Goal: Task Accomplishment & Management: Manage account settings

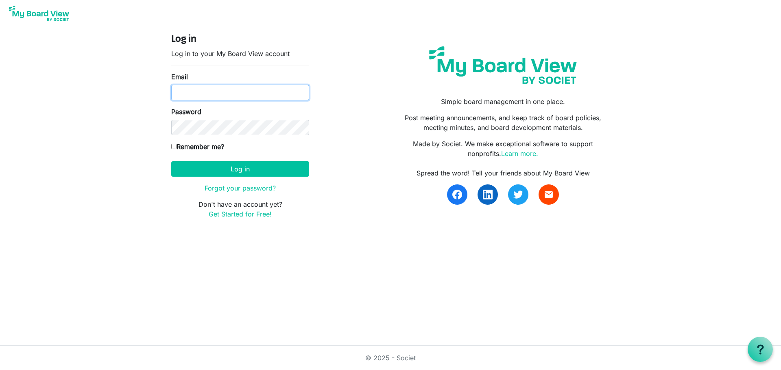
type input "aparrott@mentorkidsusa.org"
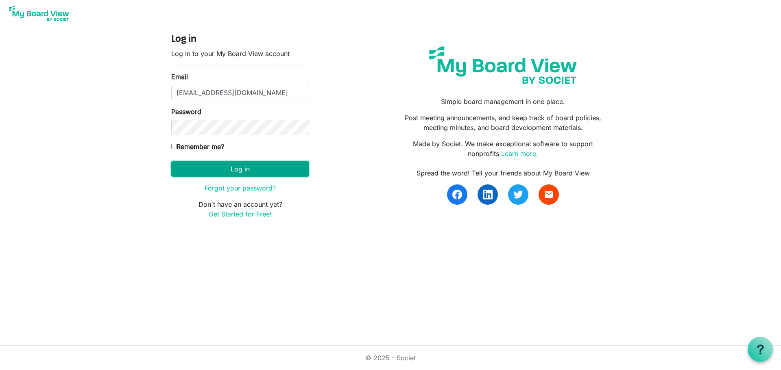
click at [267, 168] on button "Log in" at bounding box center [240, 168] width 138 height 15
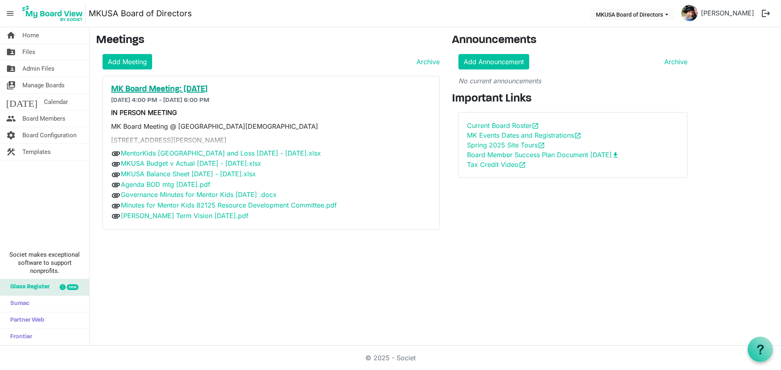
click at [203, 91] on h5 "MK Board Meeting: 9-16-25" at bounding box center [271, 90] width 320 height 10
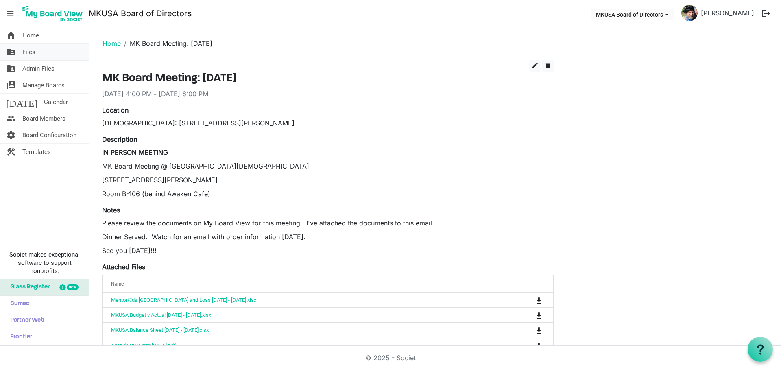
click at [32, 51] on span "Files" at bounding box center [28, 52] width 13 height 16
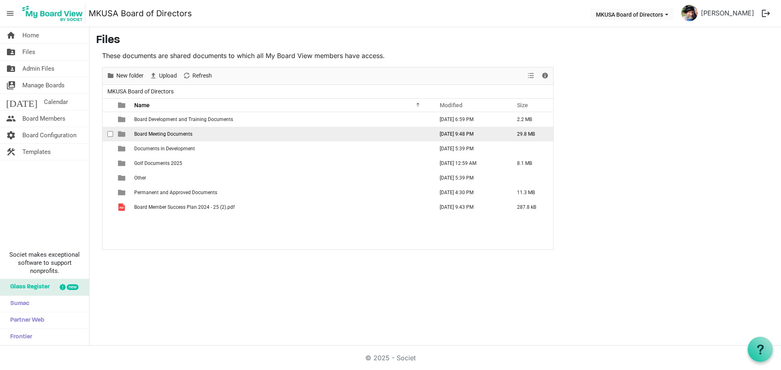
click at [179, 133] on span "Board Meeting Documents" at bounding box center [163, 134] width 58 height 6
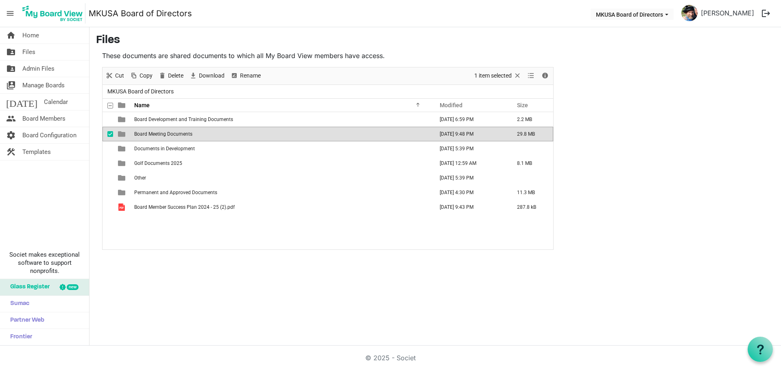
click at [175, 133] on span "Board Meeting Documents" at bounding box center [163, 134] width 58 height 6
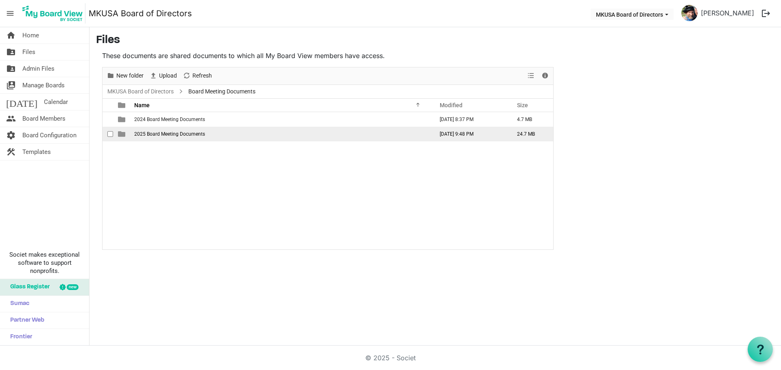
click at [174, 133] on span "2025 Board Meeting Documents" at bounding box center [169, 134] width 71 height 6
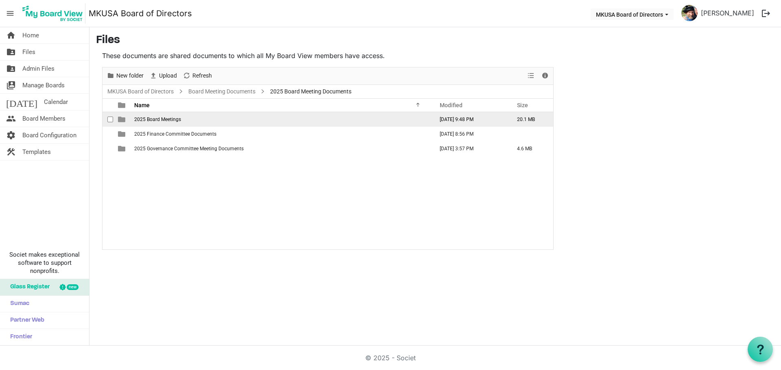
click at [170, 124] on td "2025 Board Meetings" at bounding box center [281, 119] width 299 height 15
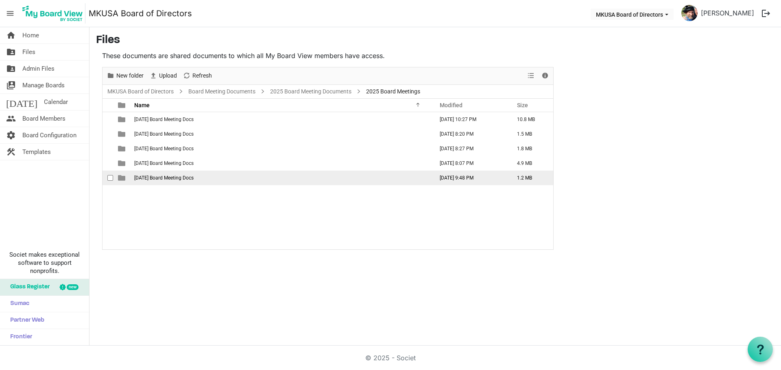
click at [171, 176] on span "9-16-25 Board Meeting Docs" at bounding box center [163, 178] width 59 height 6
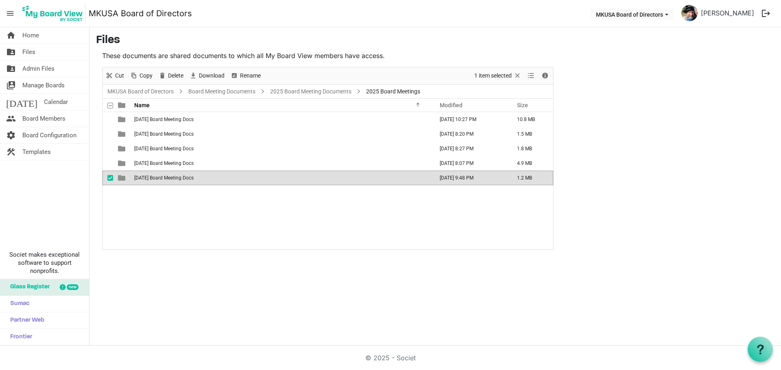
click at [171, 176] on span "9-16-25 Board Meeting Docs" at bounding box center [163, 178] width 59 height 6
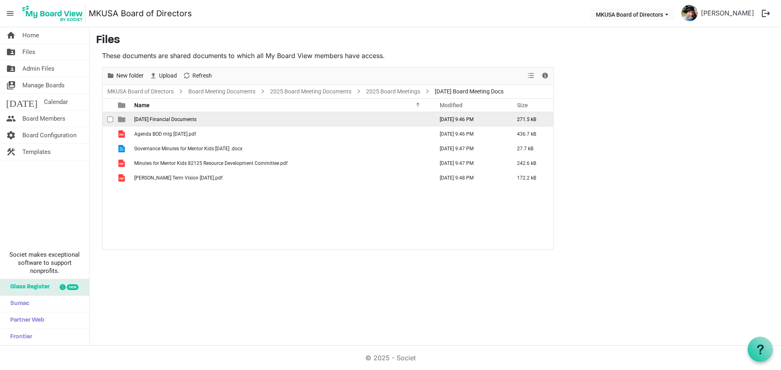
click at [157, 120] on span "9-16-25 Financial Documents" at bounding box center [165, 120] width 62 height 6
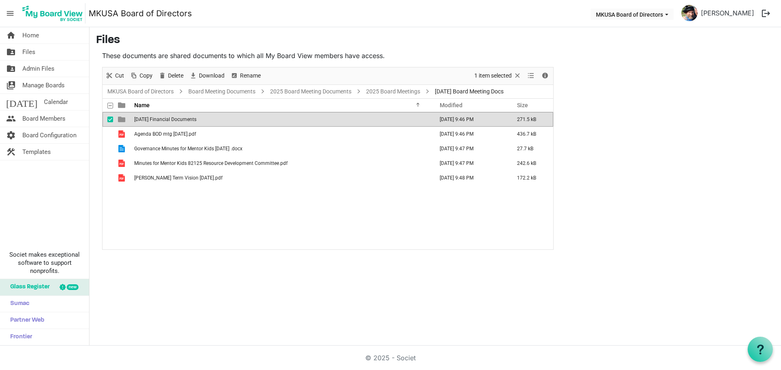
click at [157, 120] on span "9-16-25 Financial Documents" at bounding box center [165, 120] width 62 height 6
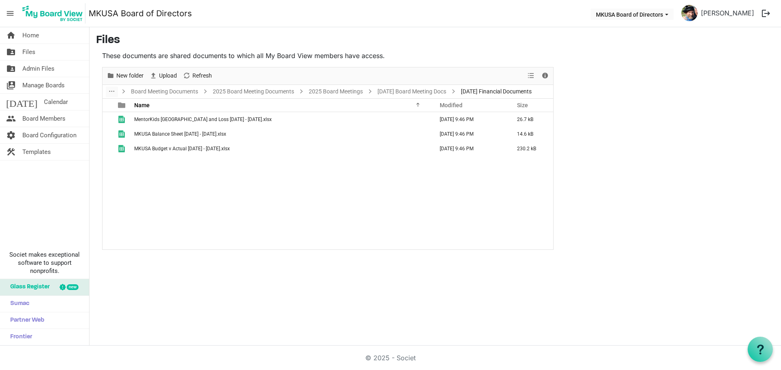
click at [656, 135] on main "Files These documents are shared documents to which all My Board View members h…" at bounding box center [434, 141] width 691 height 229
click at [417, 94] on link "9-16-25 Board Meeting Docs" at bounding box center [412, 92] width 72 height 10
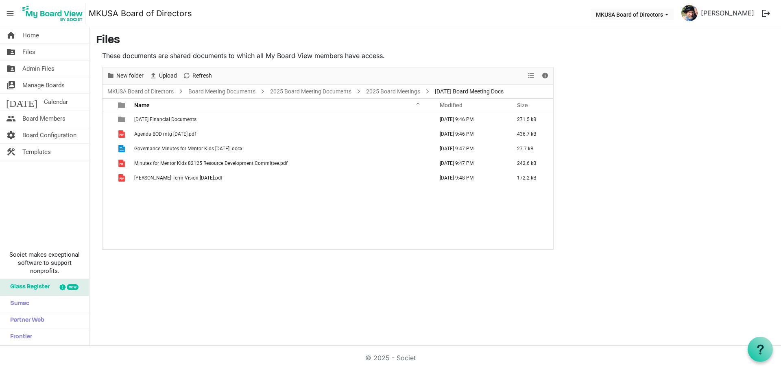
click at [671, 133] on main "Files These documents are shared documents to which all My Board View members h…" at bounding box center [434, 141] width 691 height 229
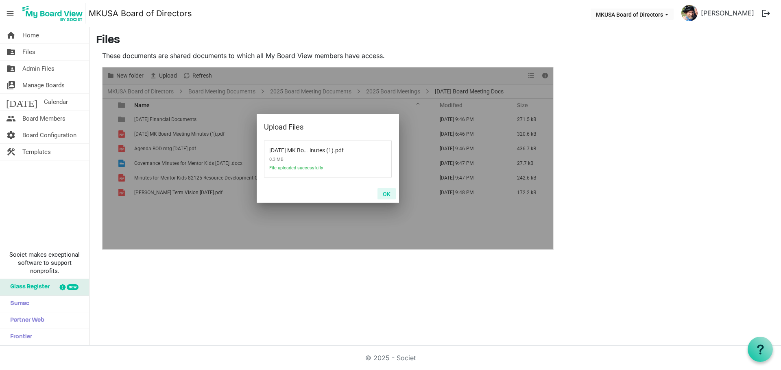
click at [388, 195] on button "OK" at bounding box center [386, 193] width 18 height 11
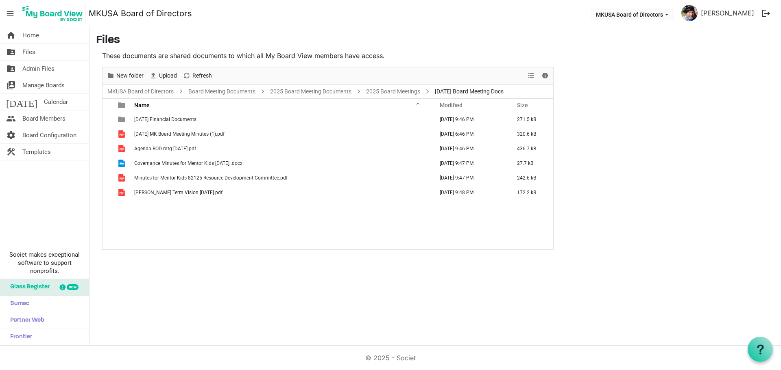
click at [599, 98] on main "Files These documents are shared documents to which all My Board View members h…" at bounding box center [434, 141] width 691 height 229
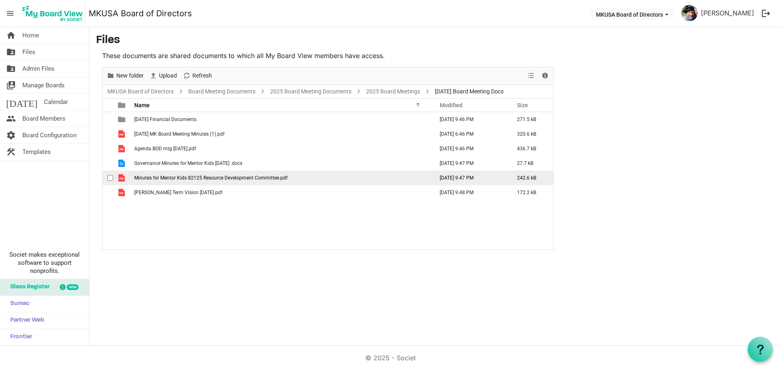
click at [147, 177] on span "Minutes for Mentor Kids 82125 Resource Development Committee.pdf" at bounding box center [210, 178] width 153 height 6
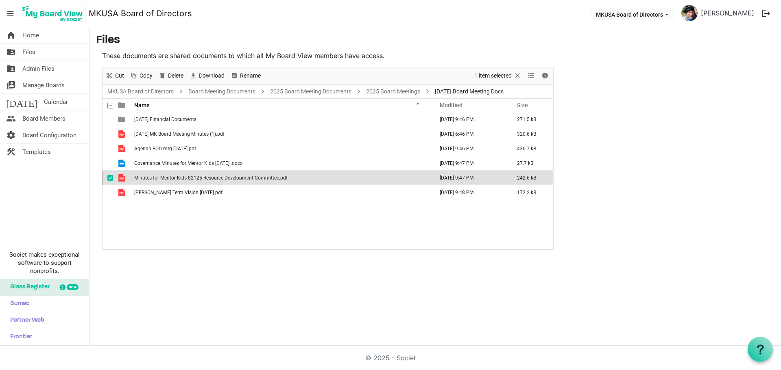
click at [147, 177] on span "Minutes for Mentor Kids 82125 Resource Development Committee.pdf" at bounding box center [210, 178] width 153 height 6
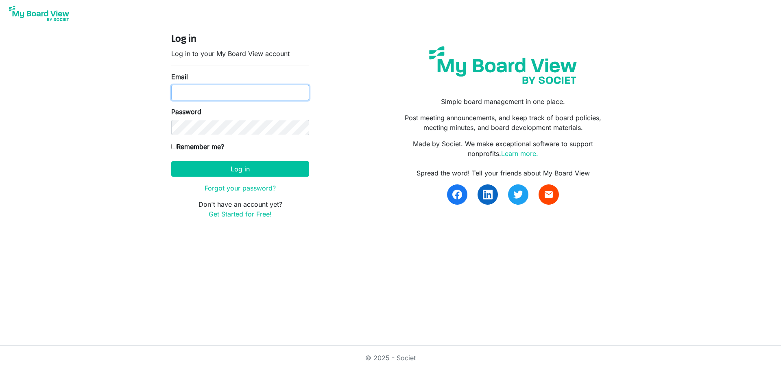
type input "[EMAIL_ADDRESS][DOMAIN_NAME]"
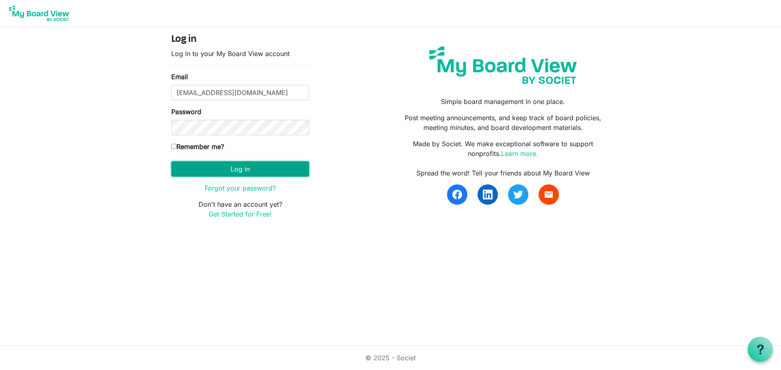
click at [258, 167] on button "Log in" at bounding box center [240, 168] width 138 height 15
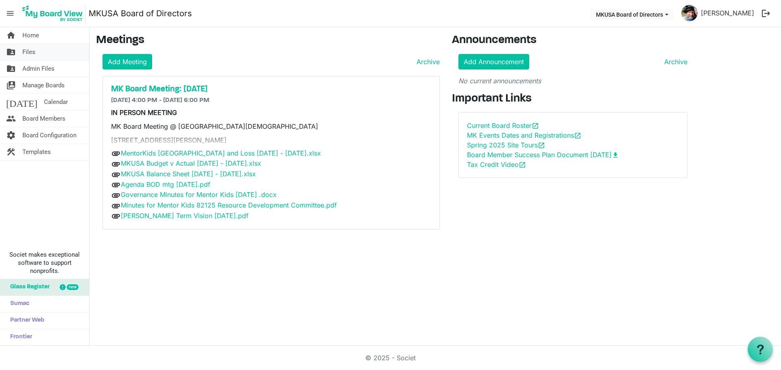
click at [39, 50] on link "folder_shared Files" at bounding box center [44, 52] width 89 height 16
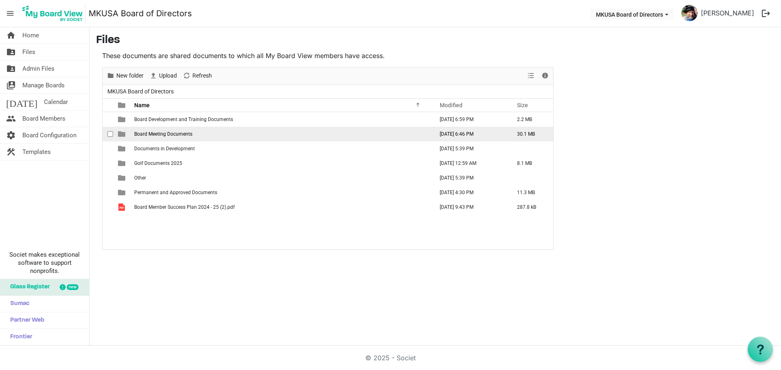
click at [160, 134] on span "Board Meeting Documents" at bounding box center [163, 134] width 58 height 6
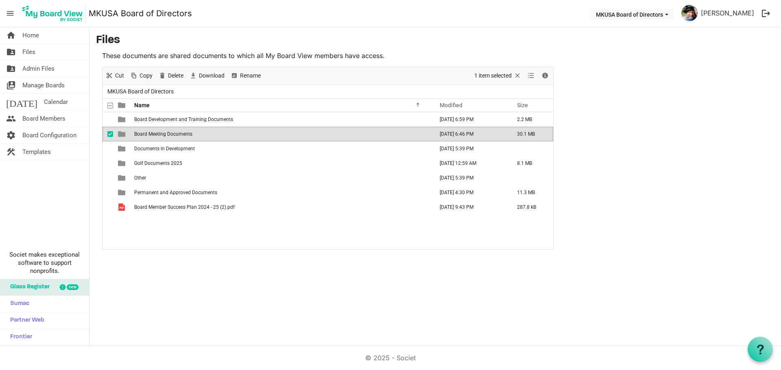
click at [160, 134] on span "Board Meeting Documents" at bounding box center [163, 134] width 58 height 6
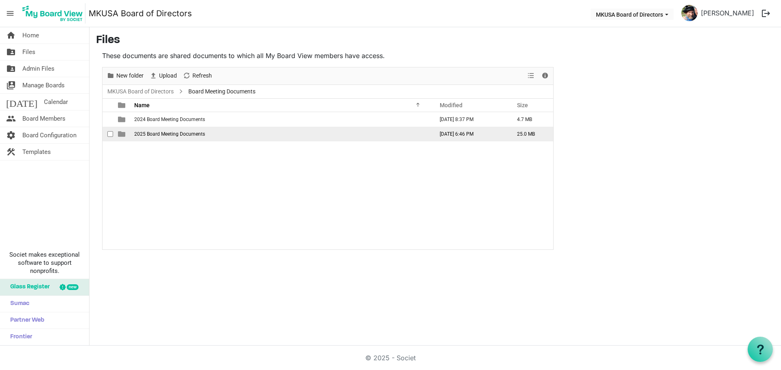
click at [159, 134] on span "2025 Board Meeting Documents" at bounding box center [169, 134] width 71 height 6
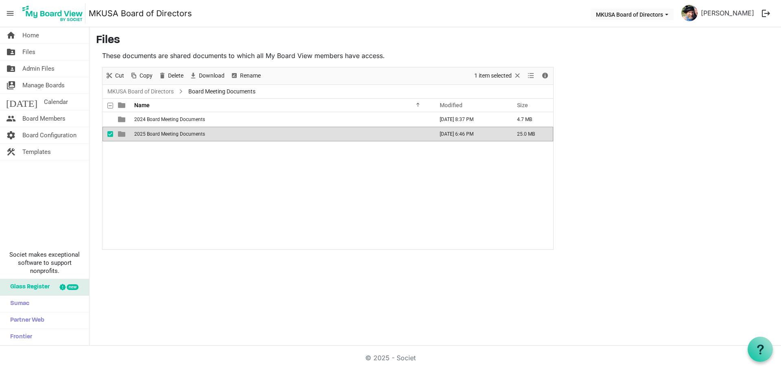
click at [159, 134] on span "2025 Board Meeting Documents" at bounding box center [169, 134] width 71 height 6
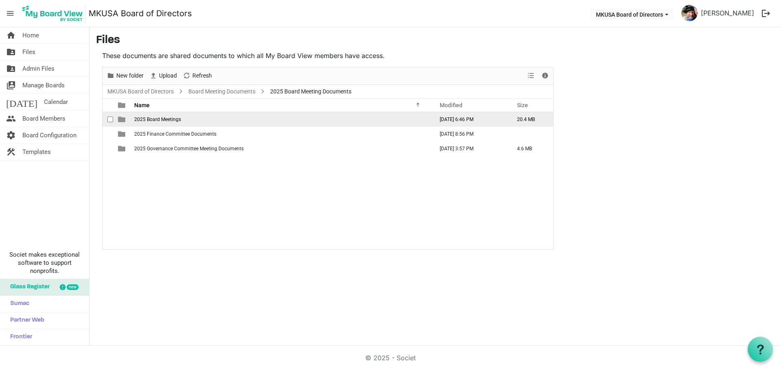
click at [159, 118] on span "2025 Board Meetings" at bounding box center [157, 120] width 47 height 6
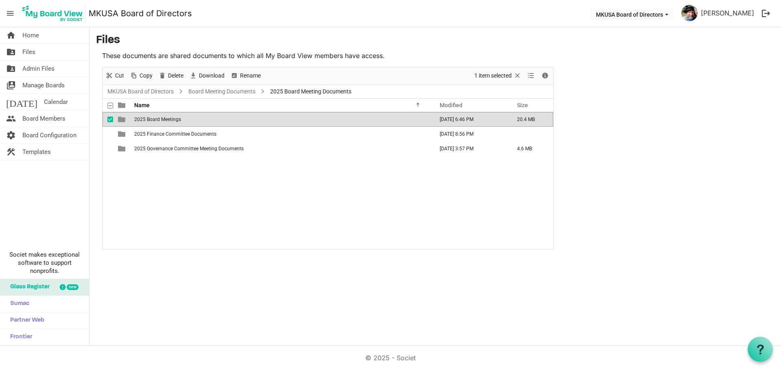
click at [159, 118] on span "2025 Board Meetings" at bounding box center [157, 120] width 47 height 6
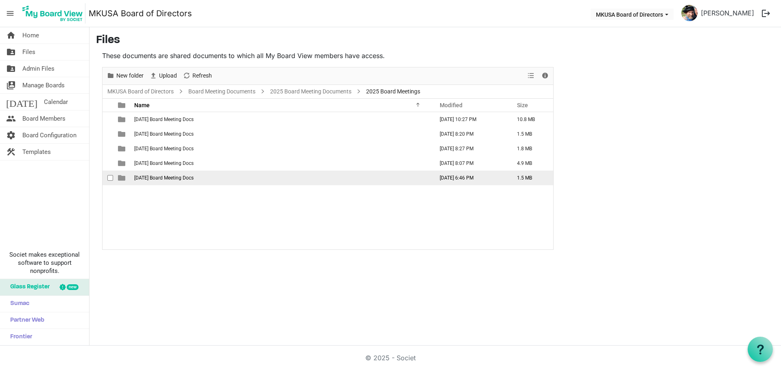
click at [144, 177] on span "9-16-25 Board Meeting Docs" at bounding box center [163, 178] width 59 height 6
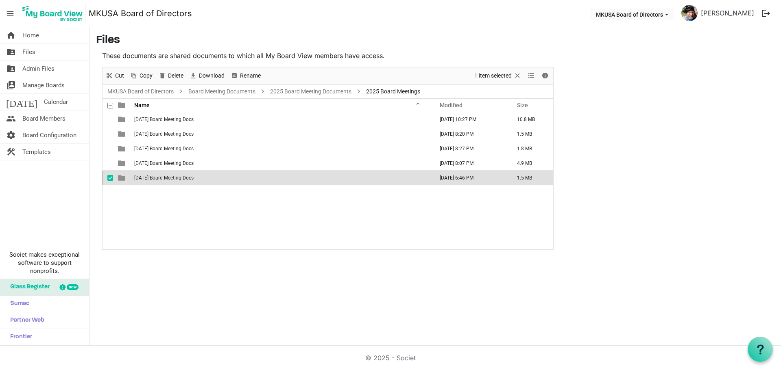
click at [144, 177] on span "9-16-25 Board Meeting Docs" at bounding box center [163, 178] width 59 height 6
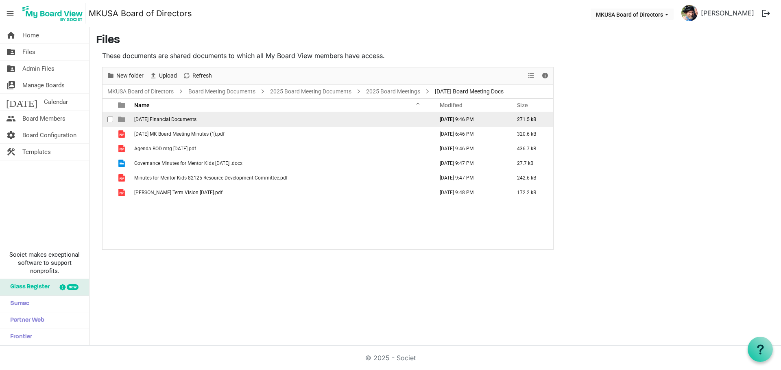
click at [151, 119] on span "9-16-25 Financial Documents" at bounding box center [165, 120] width 62 height 6
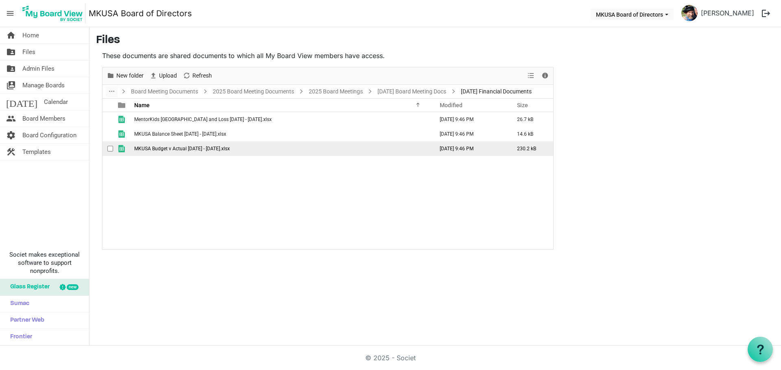
click at [110, 149] on span "checkbox" at bounding box center [110, 149] width 6 height 6
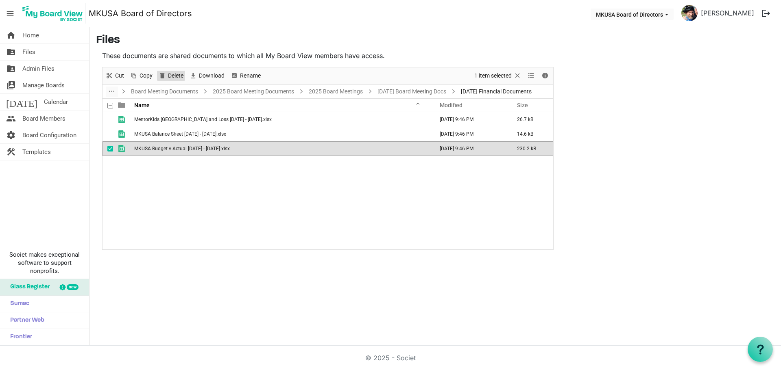
click at [164, 77] on span "Delete" at bounding box center [162, 76] width 10 height 10
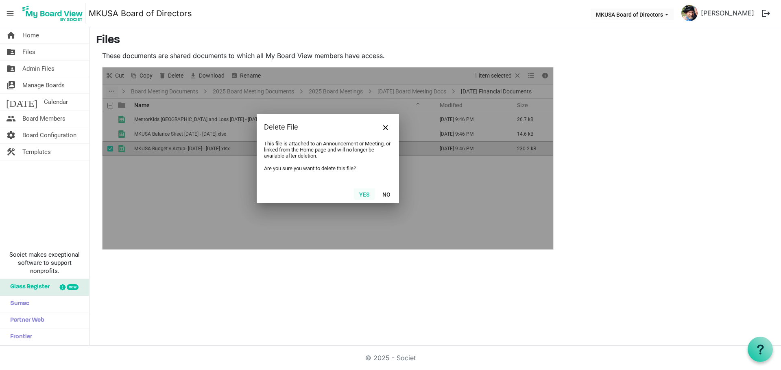
click at [359, 192] on button "Yes" at bounding box center [364, 194] width 21 height 11
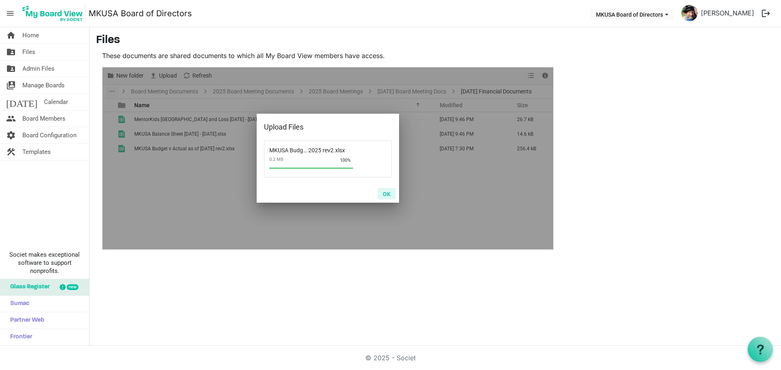
click at [387, 196] on button "OK" at bounding box center [386, 193] width 18 height 11
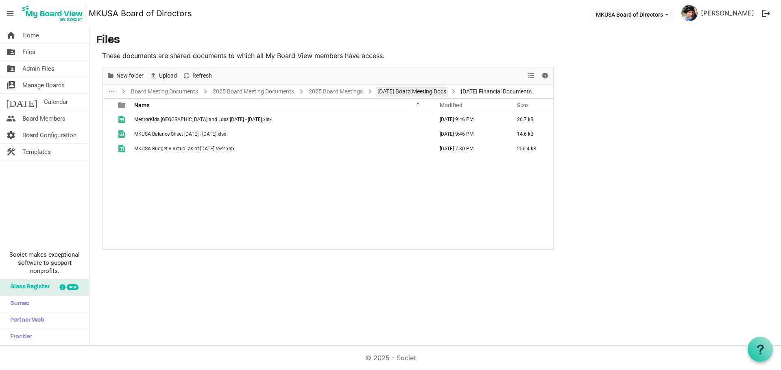
click at [428, 92] on link "9-16-25 Board Meeting Docs" at bounding box center [412, 92] width 72 height 10
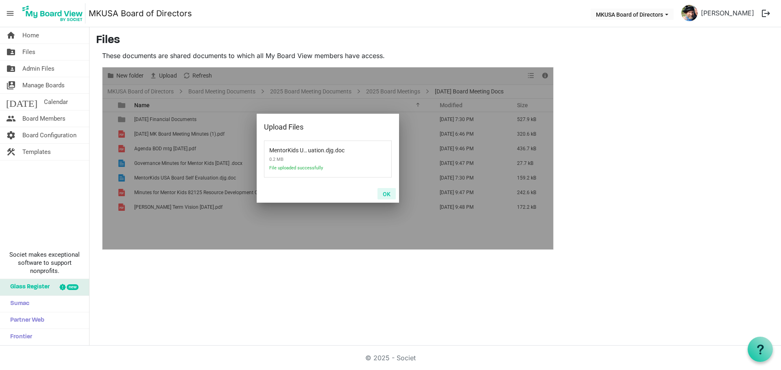
click at [385, 192] on button "OK" at bounding box center [386, 193] width 18 height 11
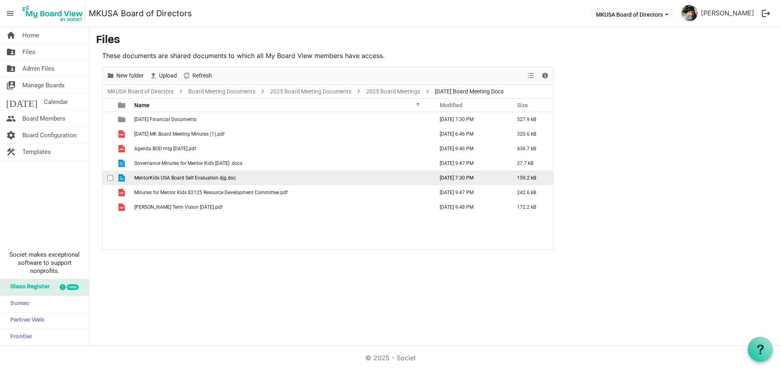
click at [201, 177] on span "MentorKids USA Board Self Evaluation.djg.doc" at bounding box center [185, 178] width 102 height 6
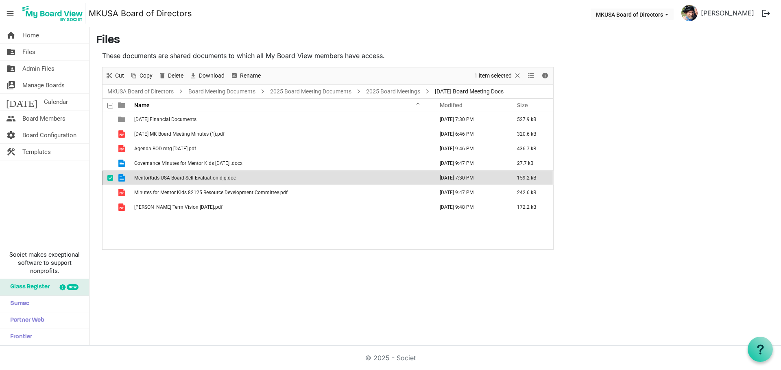
click at [201, 177] on span "MentorKids USA Board Self Evaluation.djg.doc" at bounding box center [185, 178] width 102 height 6
click at [111, 176] on span "checkbox" at bounding box center [110, 178] width 6 height 6
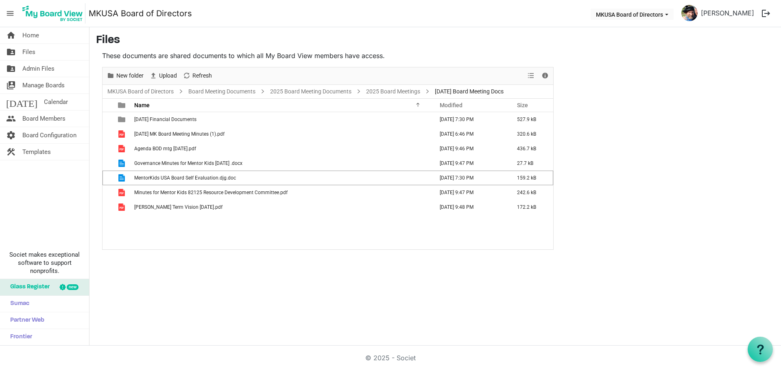
click at [639, 151] on main "Files These documents are shared documents to which all My Board View members h…" at bounding box center [434, 141] width 691 height 229
click at [248, 265] on div "home Home folder_shared Files folder_shared Admin Files switch_account Manage B…" at bounding box center [390, 186] width 781 height 319
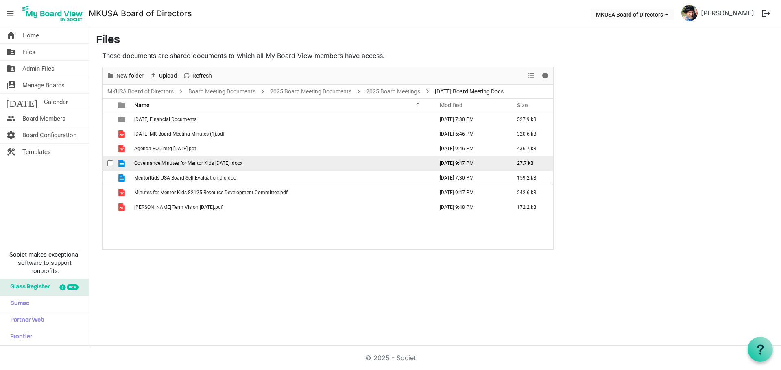
click at [110, 163] on span "checkbox" at bounding box center [110, 164] width 6 height 6
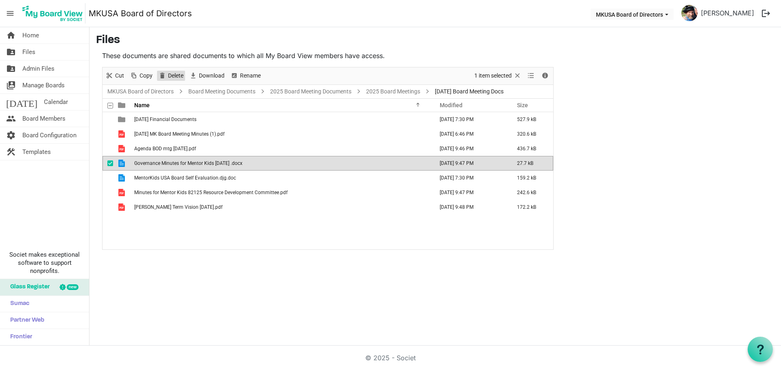
click at [176, 74] on span "Delete" at bounding box center [175, 76] width 17 height 10
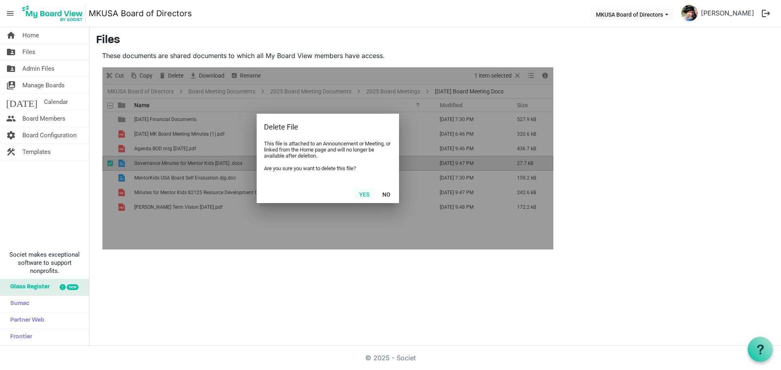
click at [362, 193] on button "Yes" at bounding box center [364, 194] width 21 height 11
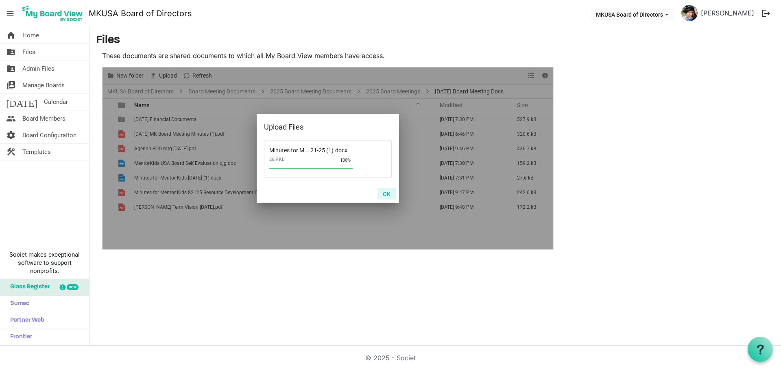
click at [384, 192] on button "OK" at bounding box center [386, 193] width 18 height 11
click at [386, 194] on button "OK" at bounding box center [386, 193] width 18 height 11
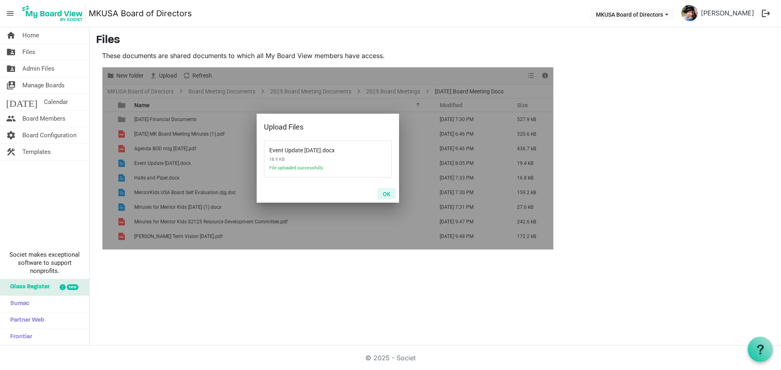
click at [384, 193] on button "OK" at bounding box center [386, 193] width 18 height 11
